Goal: Transaction & Acquisition: Purchase product/service

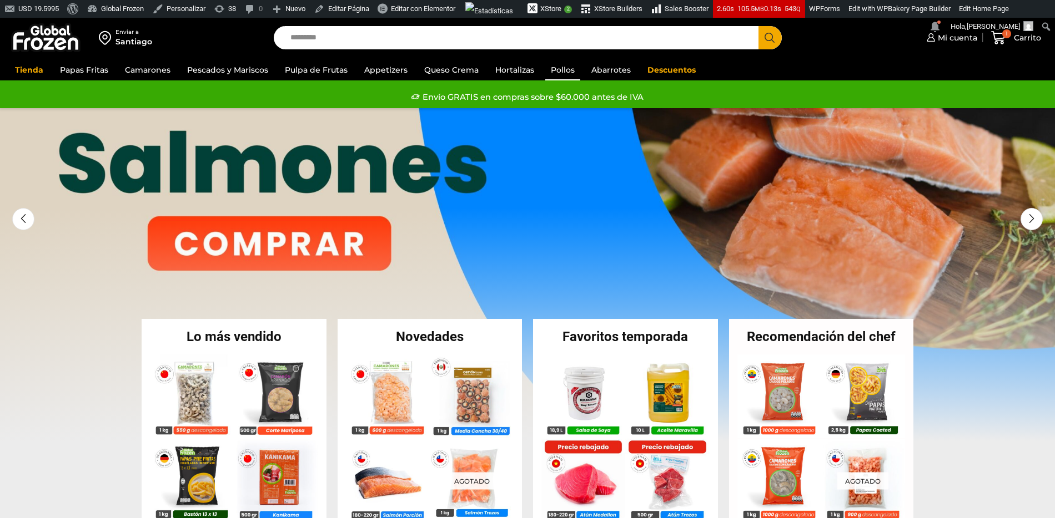
click at [552, 72] on link "Pollos" at bounding box center [562, 69] width 35 height 21
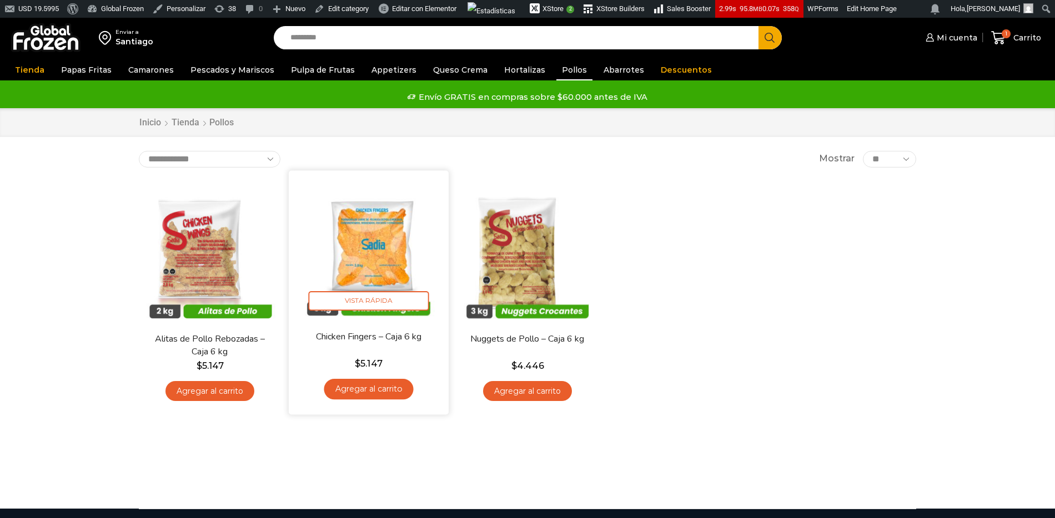
click at [375, 269] on img at bounding box center [368, 250] width 143 height 143
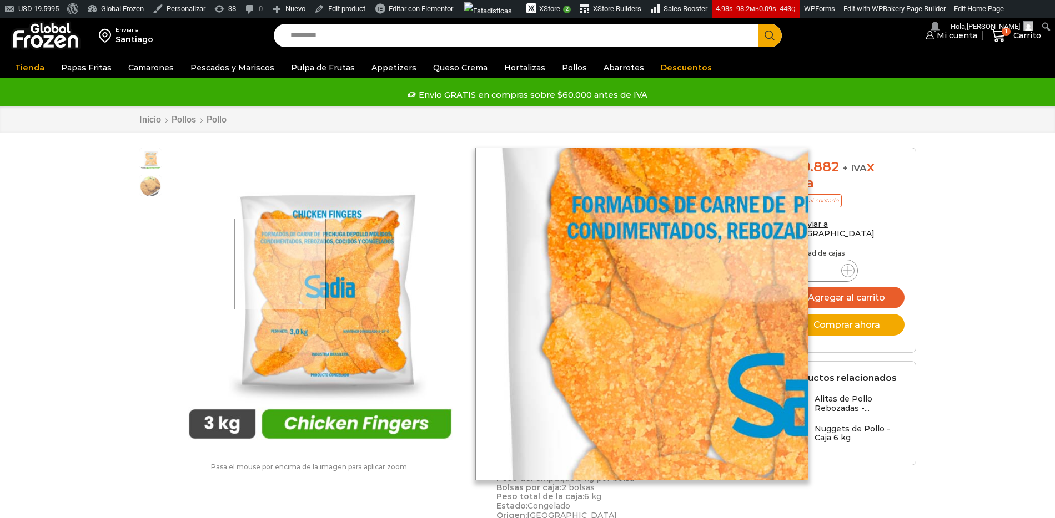
scroll to position [3, 0]
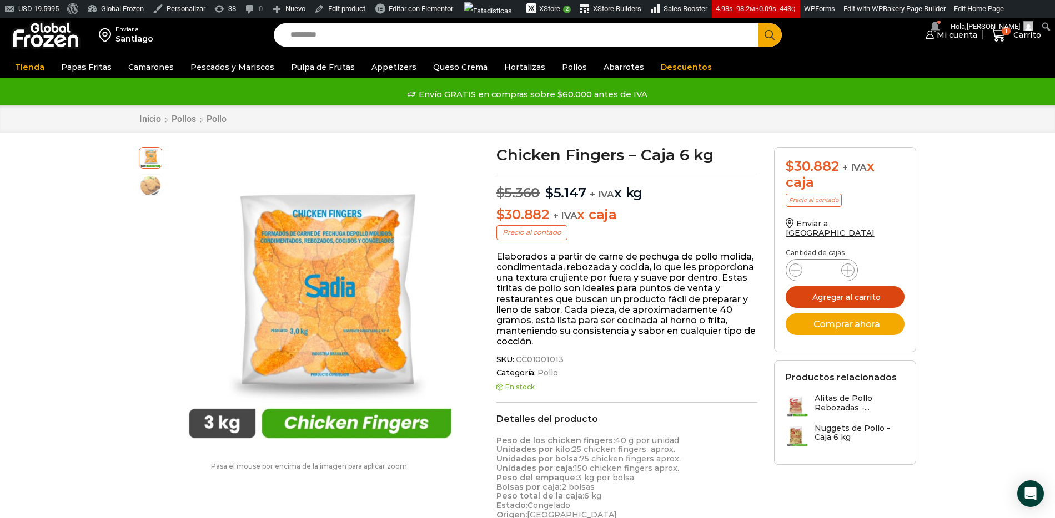
click at [854, 286] on button "Agregar al carrito" at bounding box center [844, 297] width 119 height 22
